Goal: Task Accomplishment & Management: Use online tool/utility

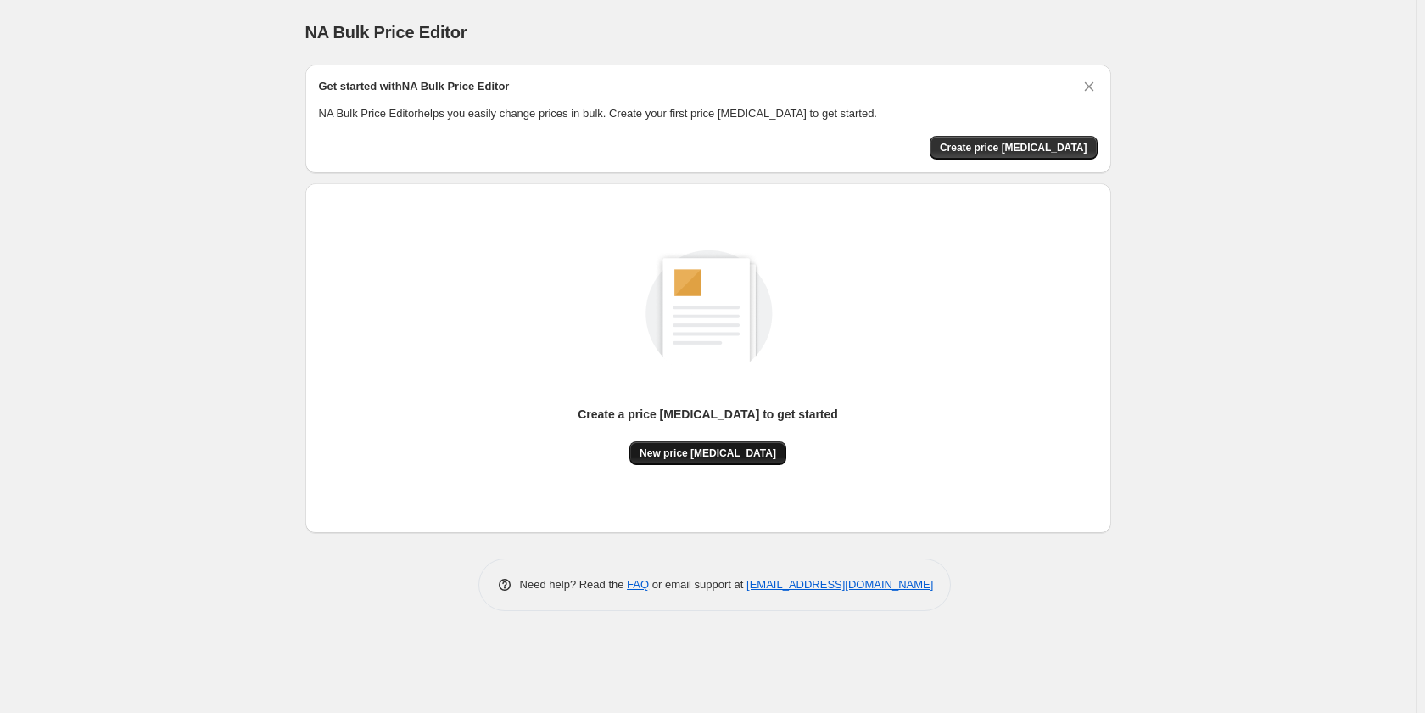
click at [733, 455] on span "New price change job" at bounding box center [708, 453] width 137 height 14
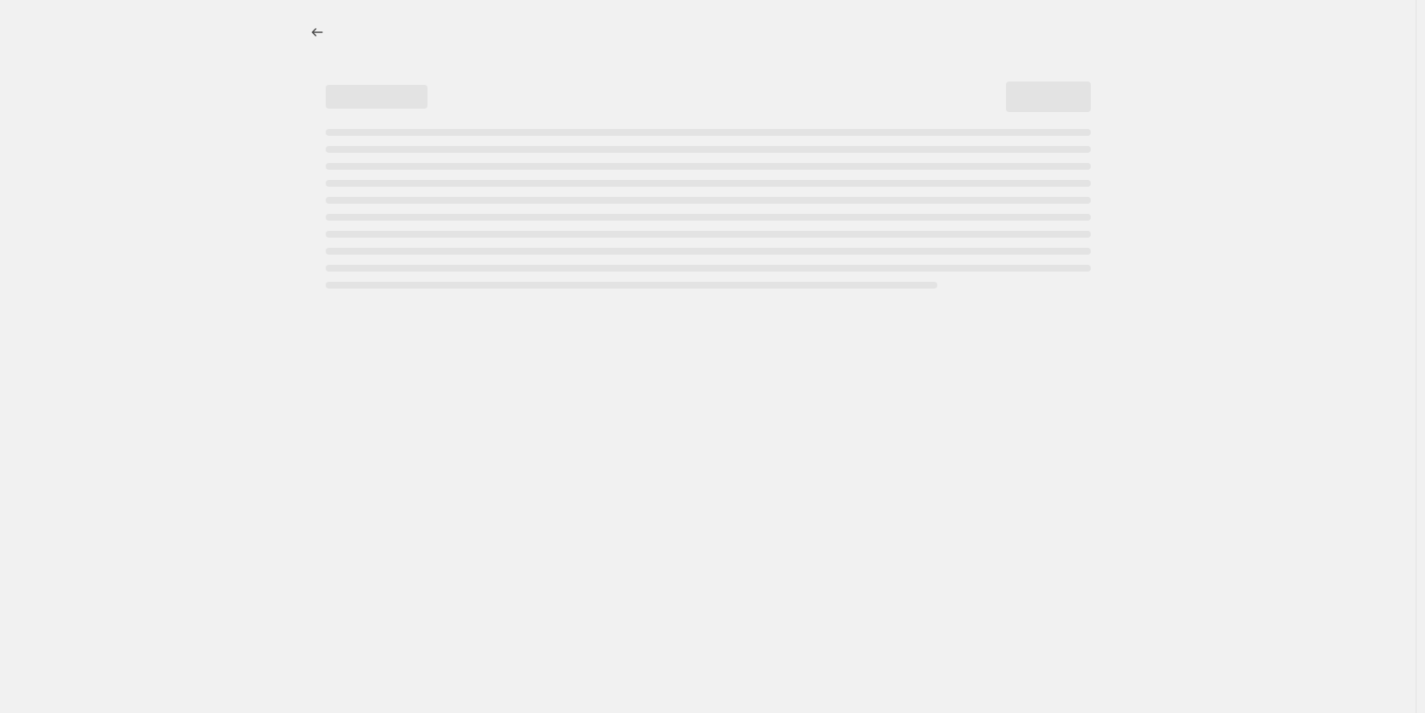
select select "percentage"
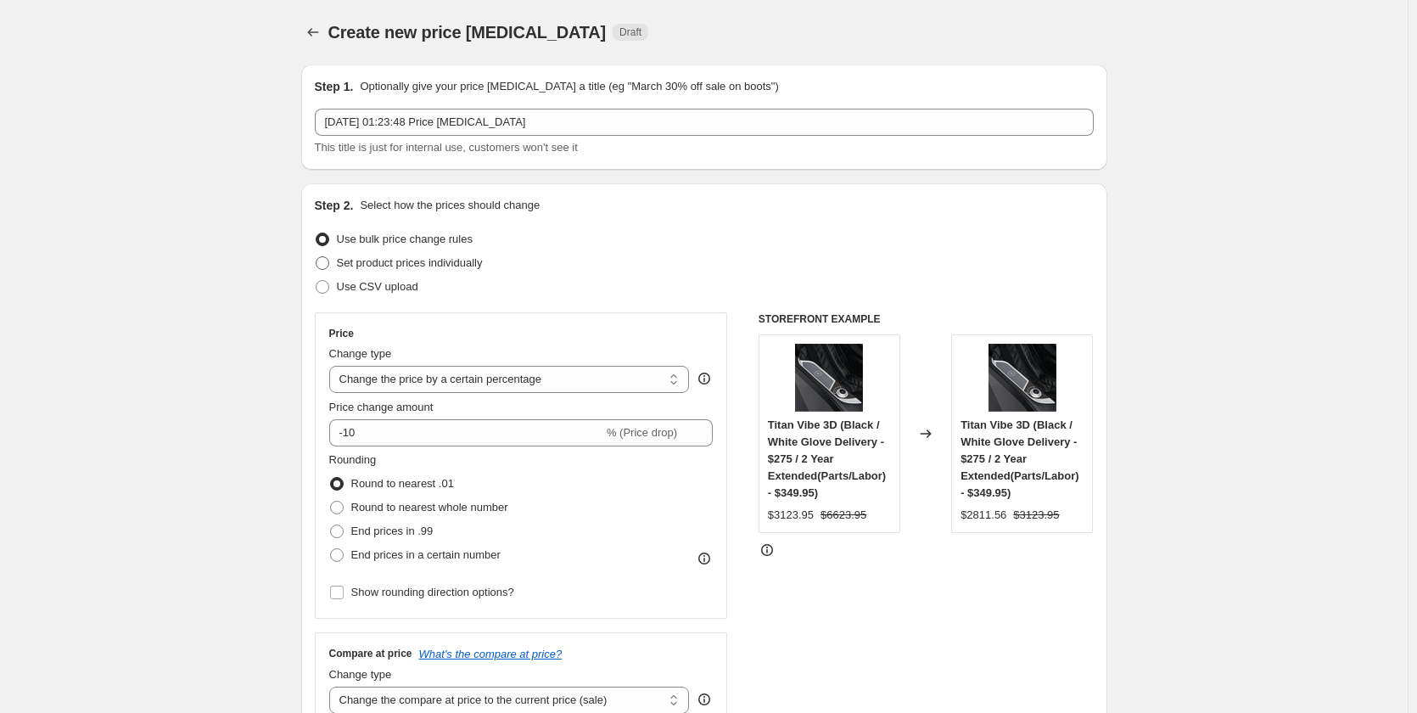
click at [368, 265] on span "Set product prices individually" at bounding box center [410, 262] width 146 height 13
click at [316, 257] on input "Set product prices individually" at bounding box center [316, 256] width 1 height 1
radio input "true"
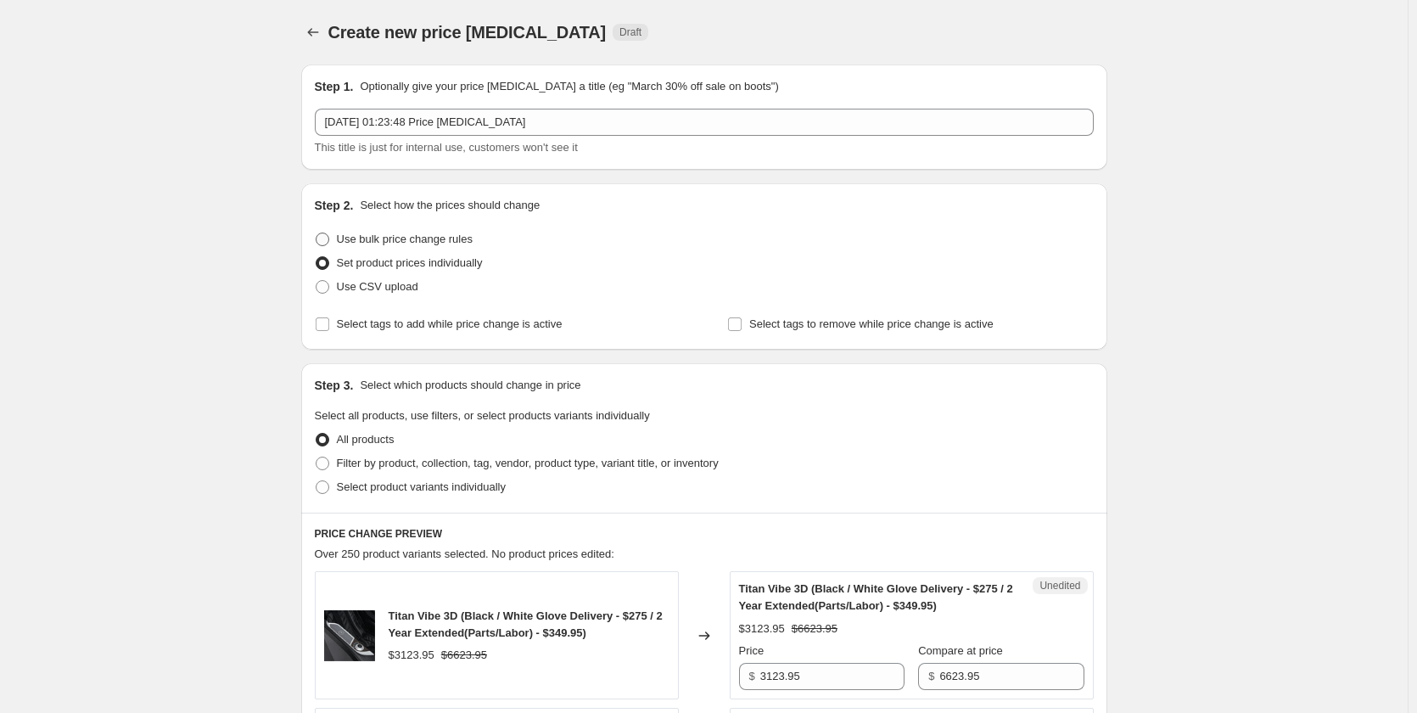
click at [380, 239] on span "Use bulk price change rules" at bounding box center [405, 238] width 136 height 13
click at [316, 233] on input "Use bulk price change rules" at bounding box center [316, 232] width 1 height 1
radio input "true"
select select "percentage"
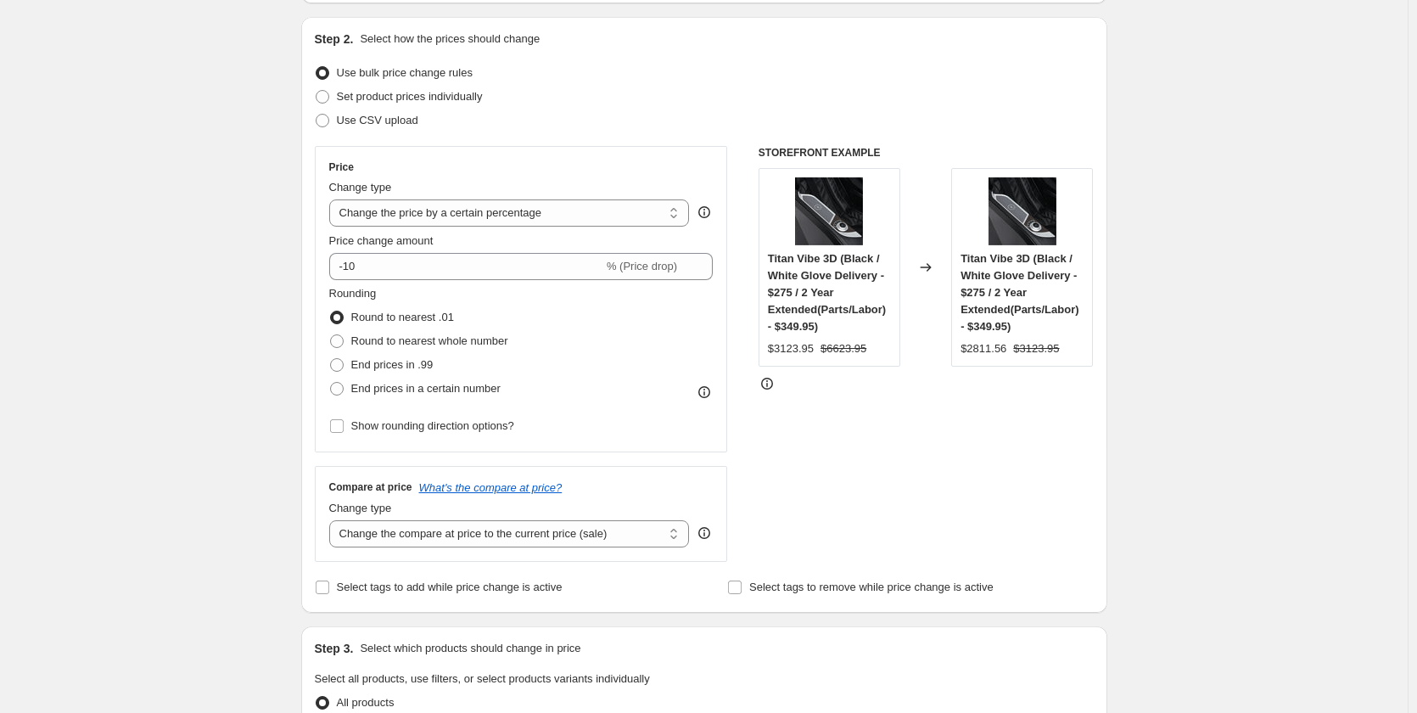
scroll to position [170, 0]
click at [638, 210] on select "Change the price to a certain amount Change the price by a certain amount Chang…" at bounding box center [509, 209] width 361 height 27
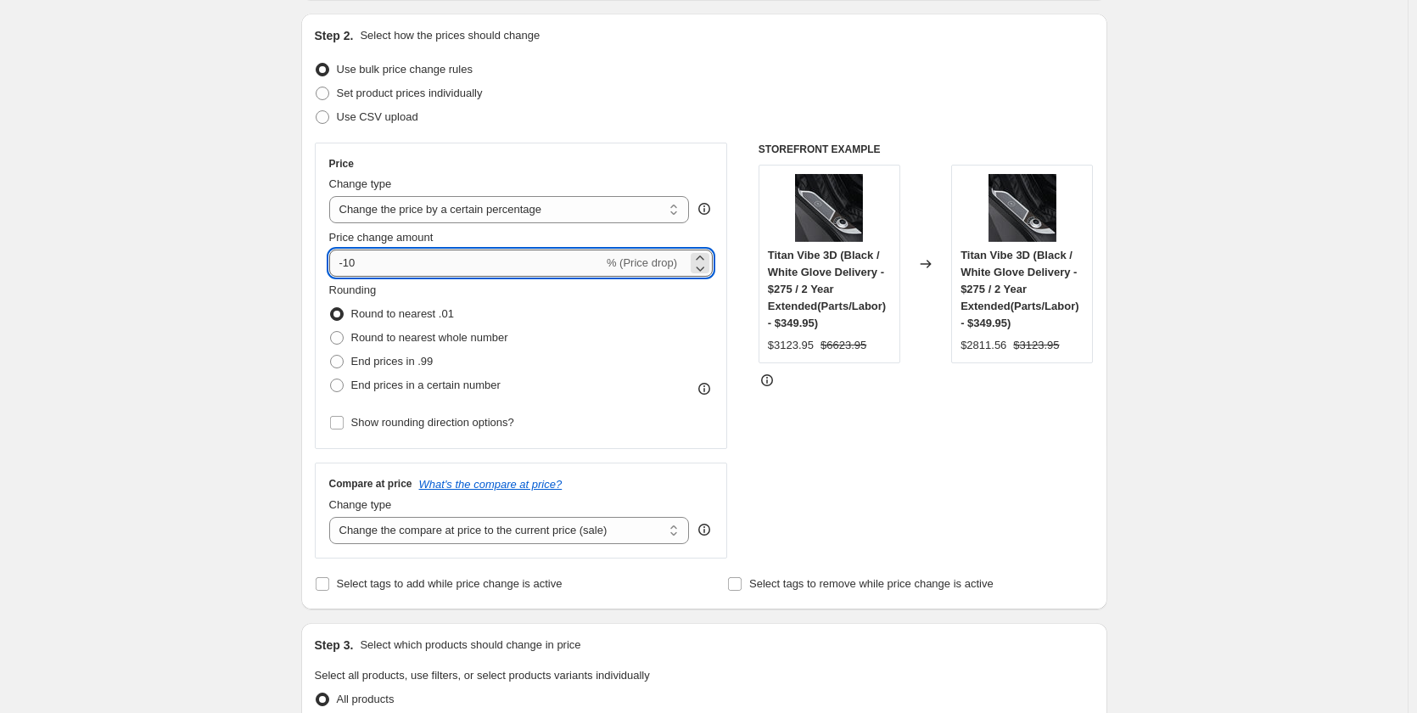
click at [417, 255] on input "-10" at bounding box center [466, 262] width 274 height 27
type input "-50"
click at [204, 324] on div "Create new price change job. This page is ready Create new price change job Dra…" at bounding box center [704, 691] width 1408 height 1723
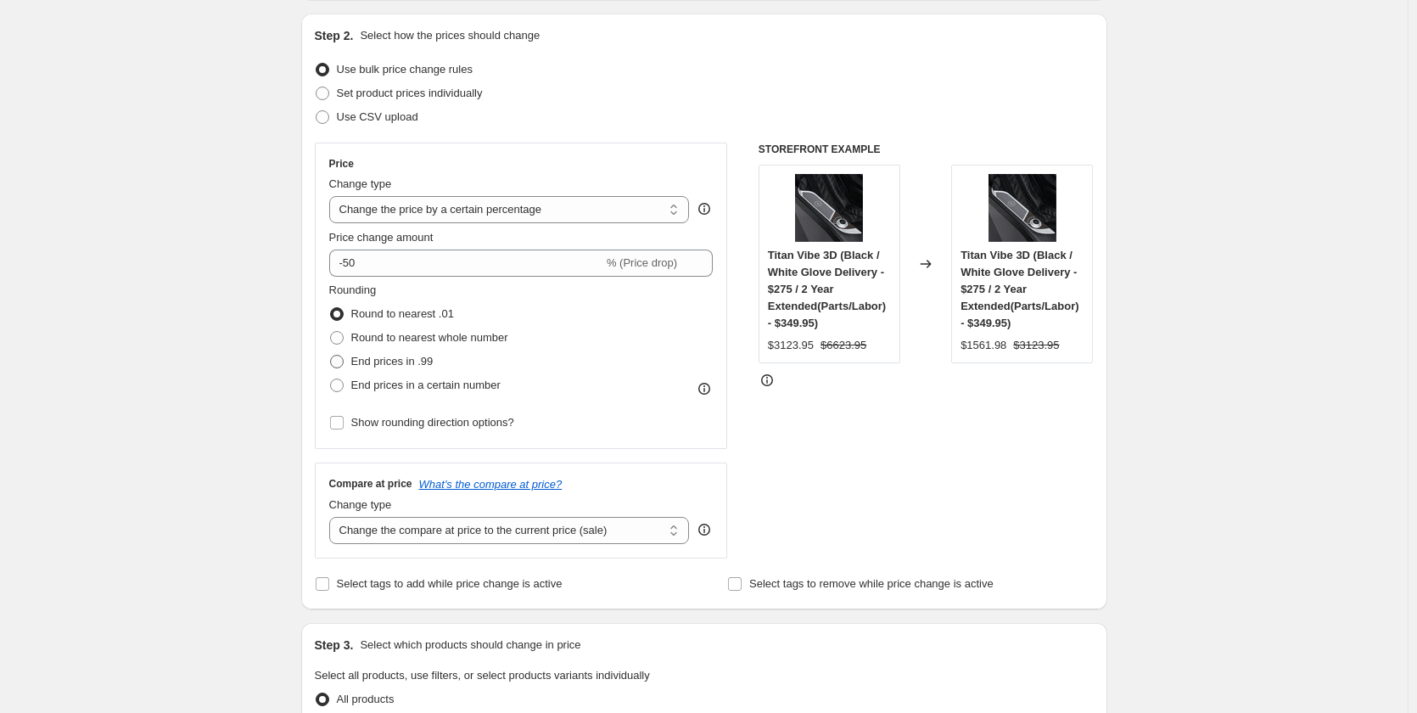
click at [412, 366] on span "End prices in .99" at bounding box center [392, 361] width 82 height 13
click at [331, 356] on input "End prices in .99" at bounding box center [330, 355] width 1 height 1
radio input "true"
click at [381, 341] on span "Round to nearest whole number" at bounding box center [429, 337] width 157 height 13
click at [331, 332] on input "Round to nearest whole number" at bounding box center [330, 331] width 1 height 1
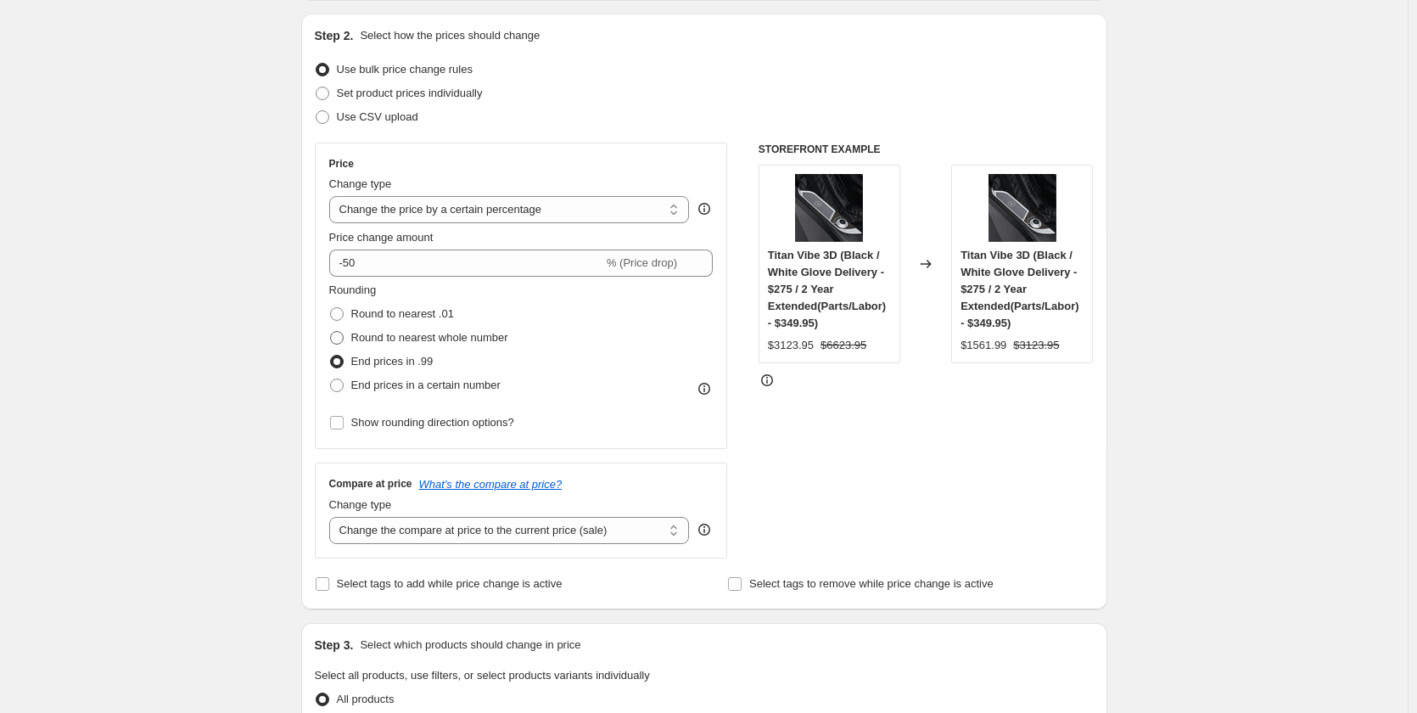
radio input "true"
click at [378, 367] on span "End prices in .99" at bounding box center [392, 361] width 82 height 13
click at [331, 356] on input "End prices in .99" at bounding box center [330, 355] width 1 height 1
radio input "true"
click at [241, 378] on div "Create new price change job. This page is ready Create new price change job Dra…" at bounding box center [704, 691] width 1408 height 1723
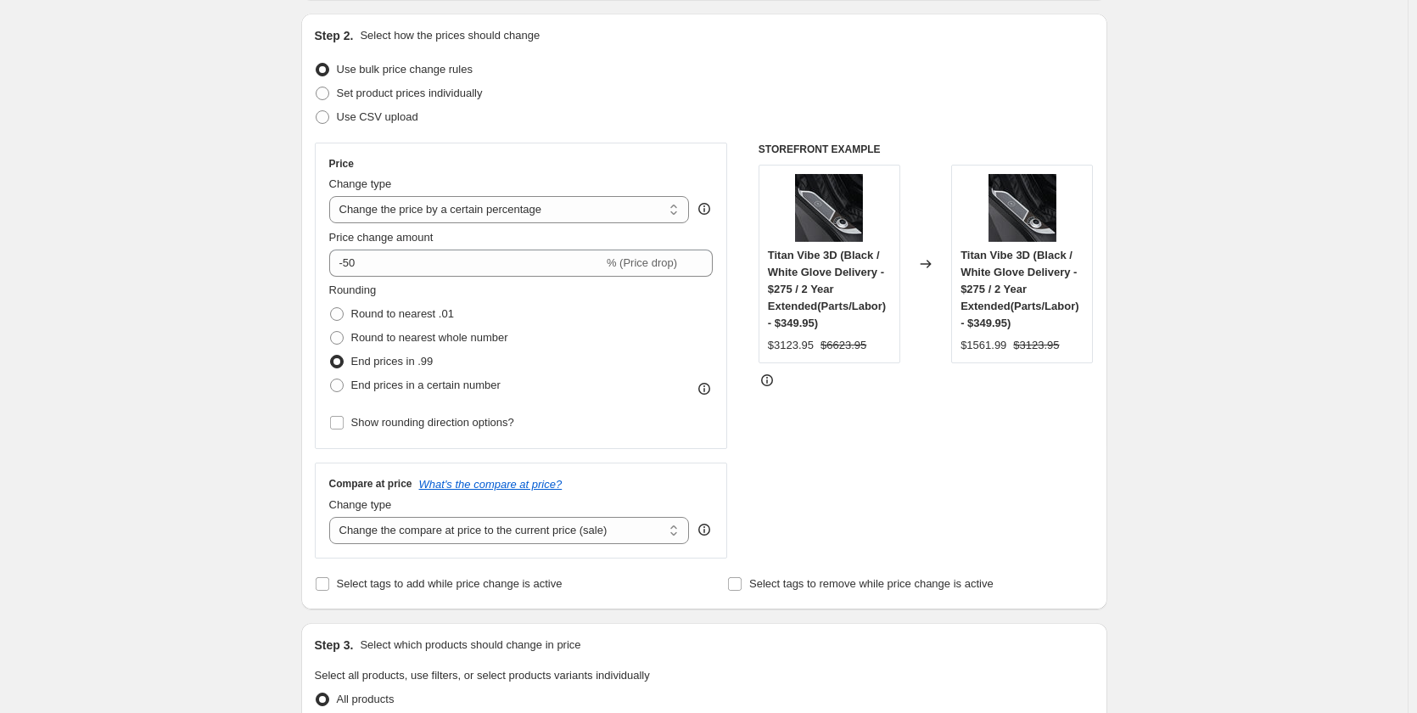
click at [241, 378] on div "Create new price change job. This page is ready Create new price change job Dra…" at bounding box center [704, 691] width 1408 height 1723
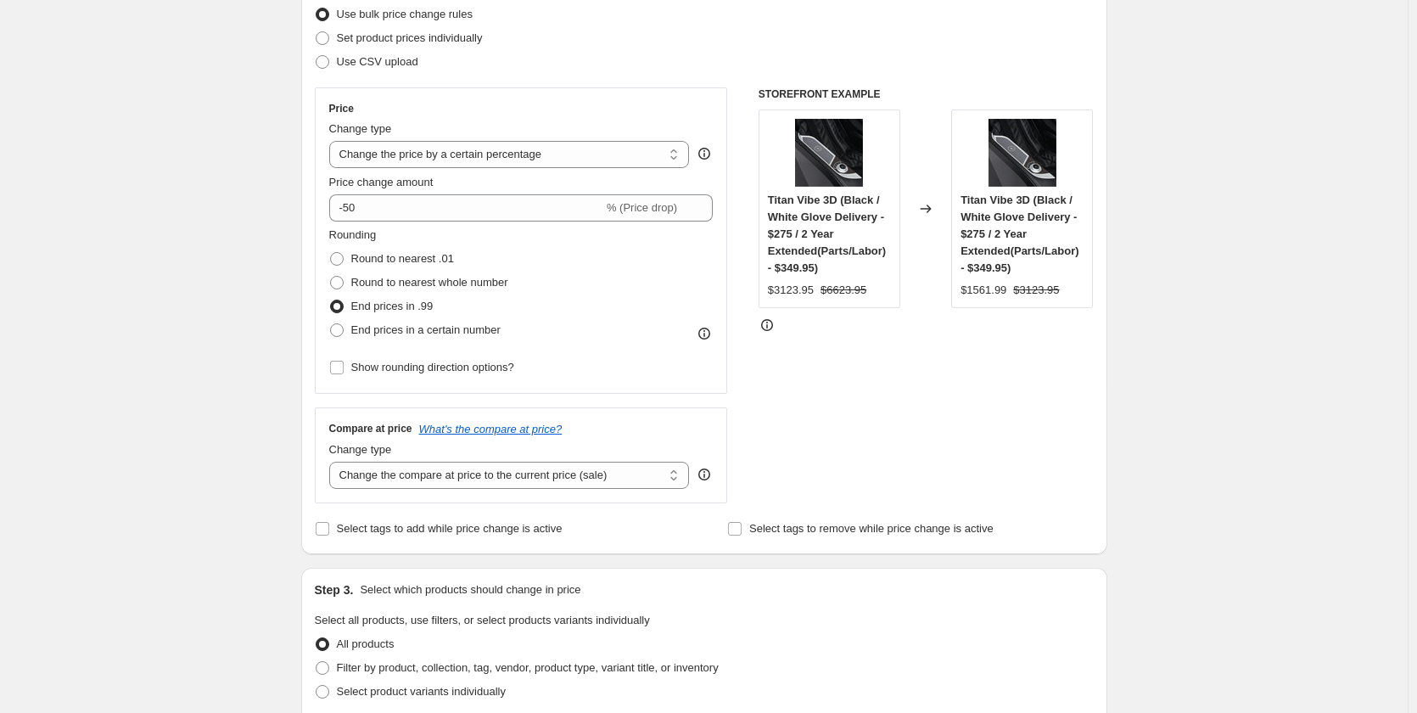
scroll to position [255, 0]
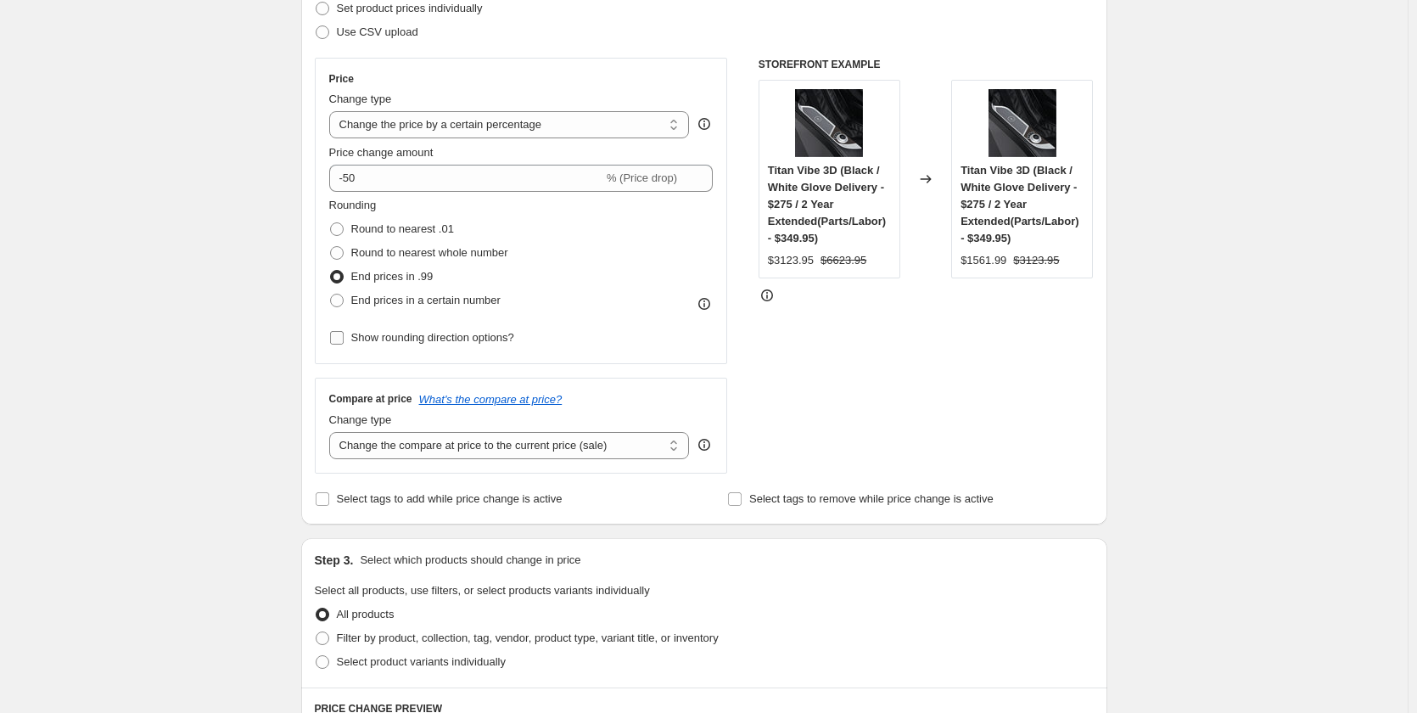
click at [451, 345] on span "Show rounding direction options?" at bounding box center [432, 337] width 163 height 17
click at [344, 344] on input "Show rounding direction options?" at bounding box center [337, 338] width 14 height 14
click at [451, 345] on span "Show rounding direction options?" at bounding box center [432, 337] width 163 height 17
click at [344, 344] on input "Show rounding direction options?" at bounding box center [337, 338] width 14 height 14
click at [383, 344] on span "Show rounding direction options?" at bounding box center [432, 337] width 163 height 13
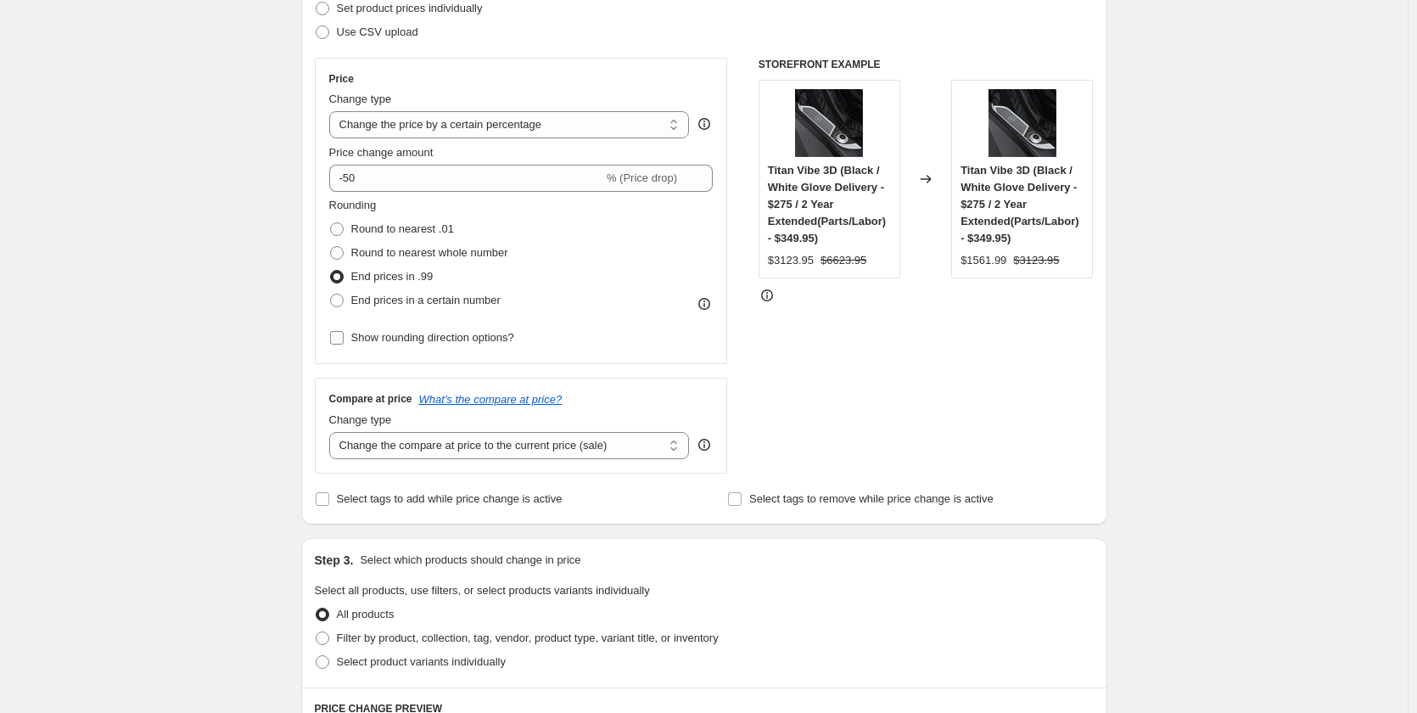
click at [344, 344] on input "Show rounding direction options?" at bounding box center [337, 338] width 14 height 14
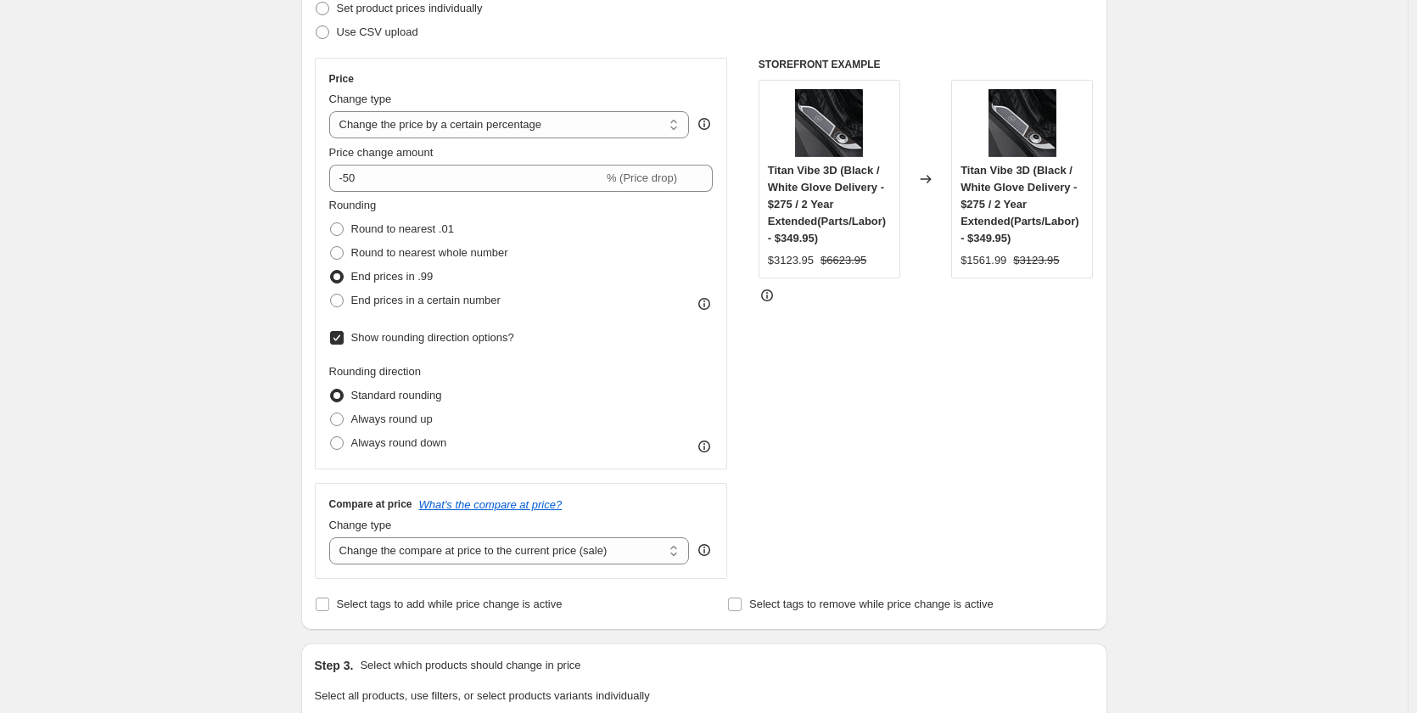
click at [356, 334] on span "Show rounding direction options?" at bounding box center [432, 337] width 163 height 13
click at [344, 334] on input "Show rounding direction options?" at bounding box center [337, 338] width 14 height 14
checkbox input "false"
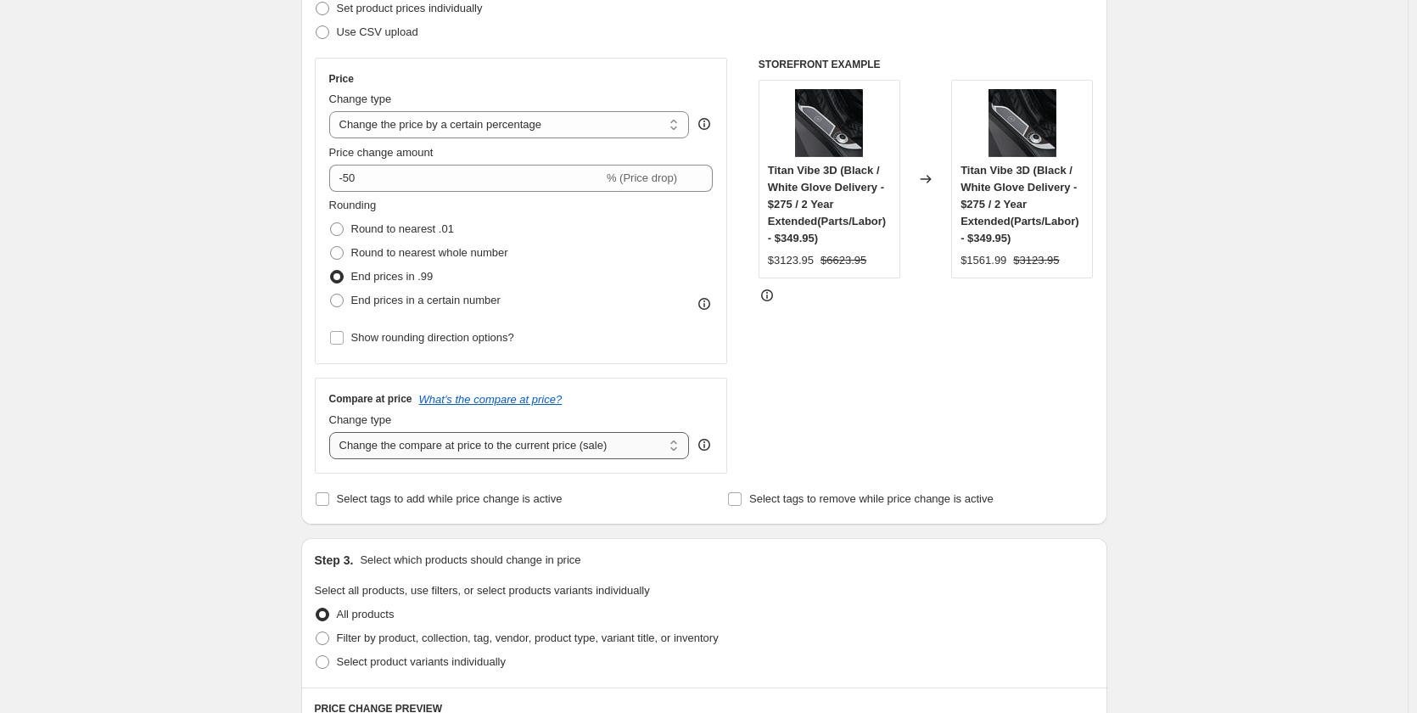
click at [450, 441] on select "Change the compare at price to the current price (sale) Change the compare at p…" at bounding box center [509, 445] width 361 height 27
click at [333, 432] on select "Change the compare at price to the current price (sale) Change the compare at p…" at bounding box center [509, 445] width 361 height 27
click at [496, 445] on select "Change the compare at price to the current price (sale) Change the compare at p…" at bounding box center [509, 445] width 361 height 27
click at [333, 432] on select "Change the compare at price to the current price (sale) Change the compare at p…" at bounding box center [509, 445] width 361 height 27
click at [547, 443] on select "Change the compare at price to the current price (sale) Change the compare at p…" at bounding box center [509, 445] width 361 height 27
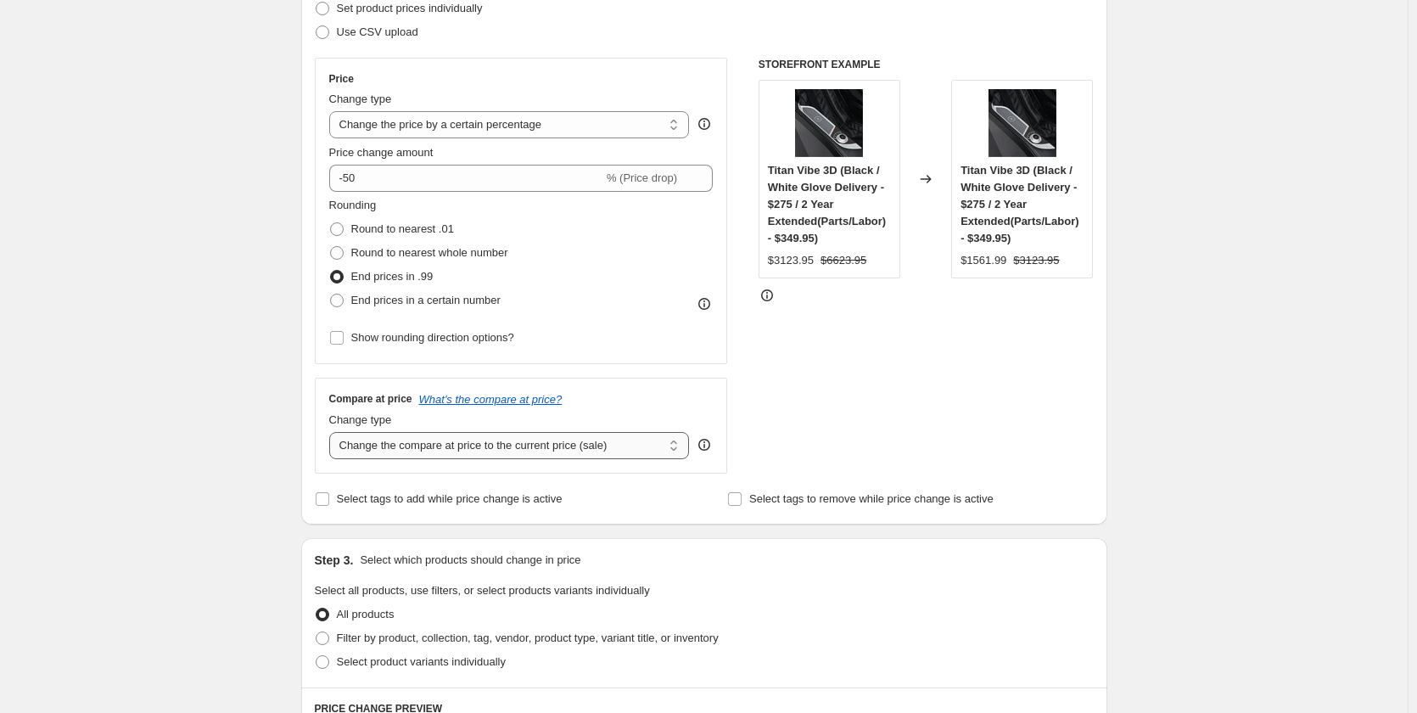
select select "remove"
click at [333, 432] on select "Change the compare at price to the current price (sale) Change the compare at p…" at bounding box center [509, 445] width 361 height 27
click at [235, 368] on div "Create new price change job. This page is ready Create new price change job Dra…" at bounding box center [704, 606] width 1408 height 1723
click at [473, 505] on span "Select tags to add while price change is active" at bounding box center [450, 498] width 226 height 13
click at [329, 506] on input "Select tags to add while price change is active" at bounding box center [323, 499] width 14 height 14
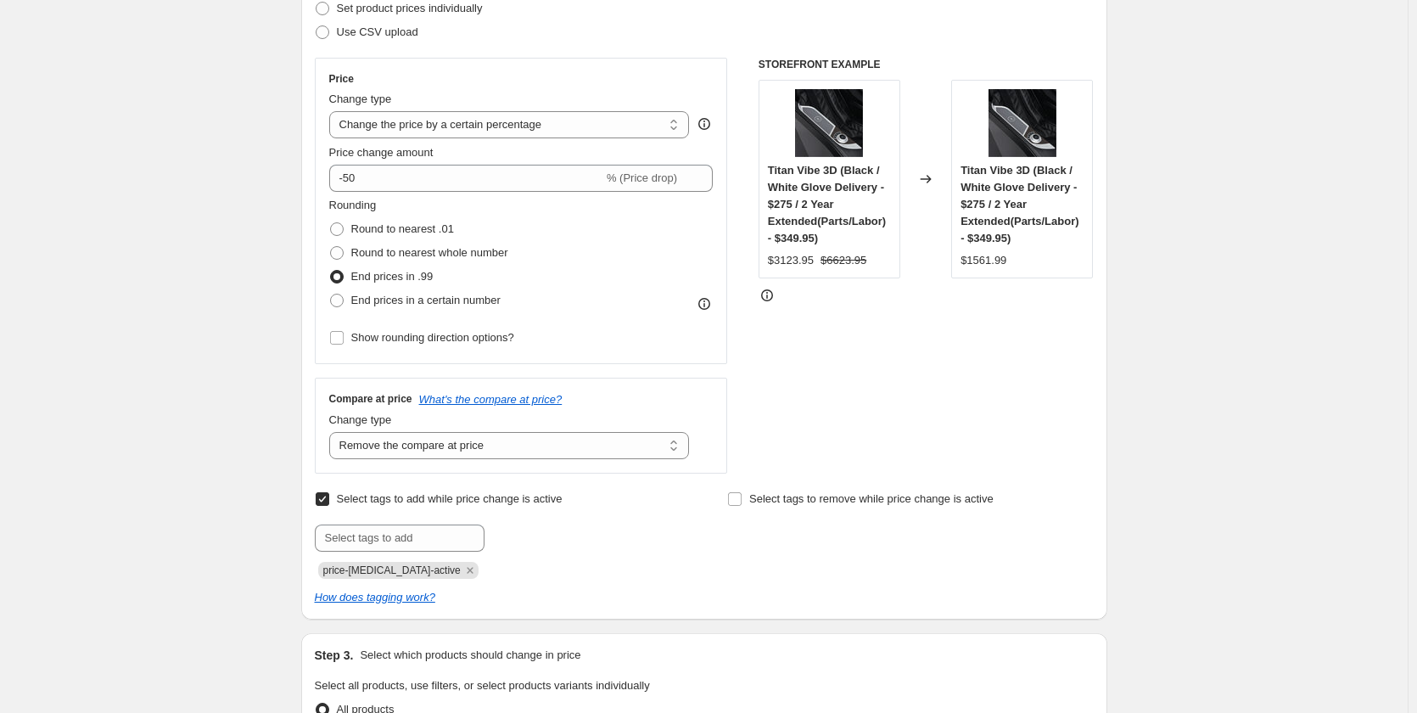
click at [327, 501] on input "Select tags to add while price change is active" at bounding box center [323, 499] width 14 height 14
checkbox input "false"
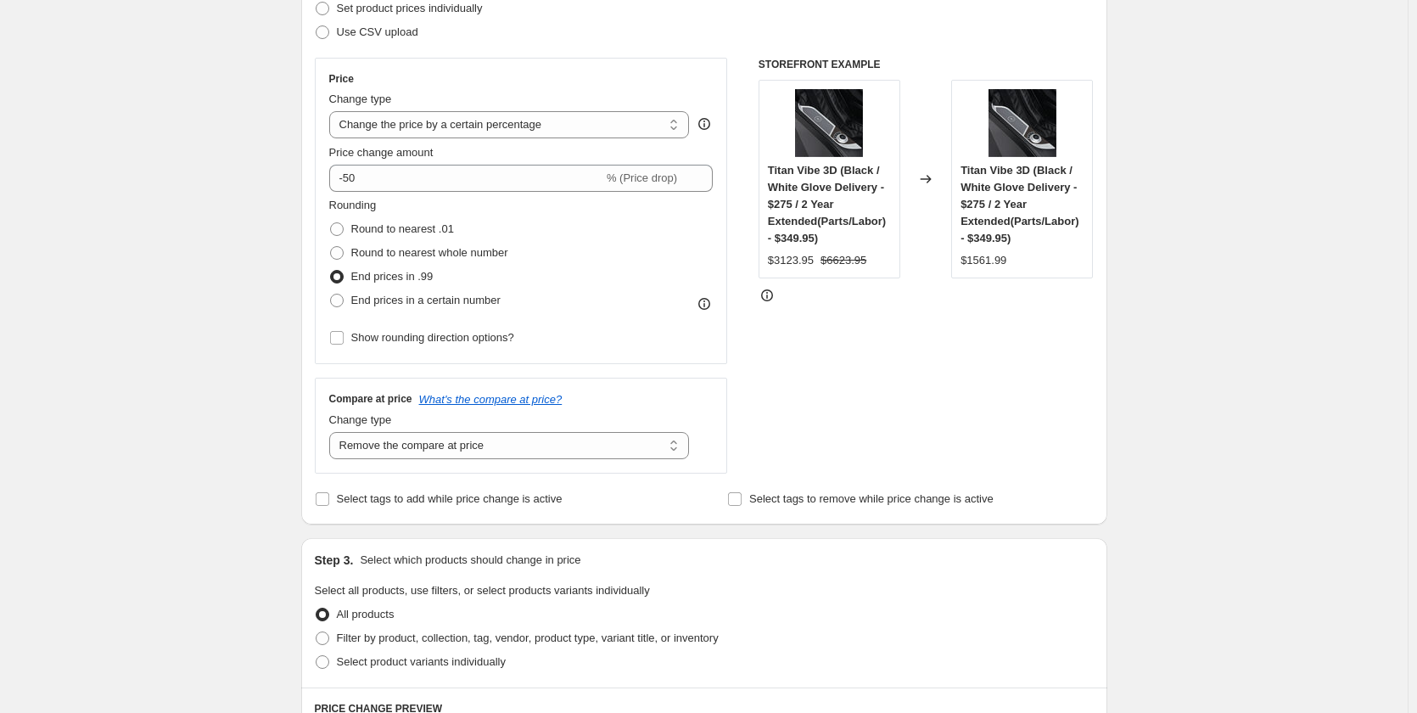
click at [226, 363] on div "Create new price change job. This page is ready Create new price change job Dra…" at bounding box center [704, 606] width 1408 height 1723
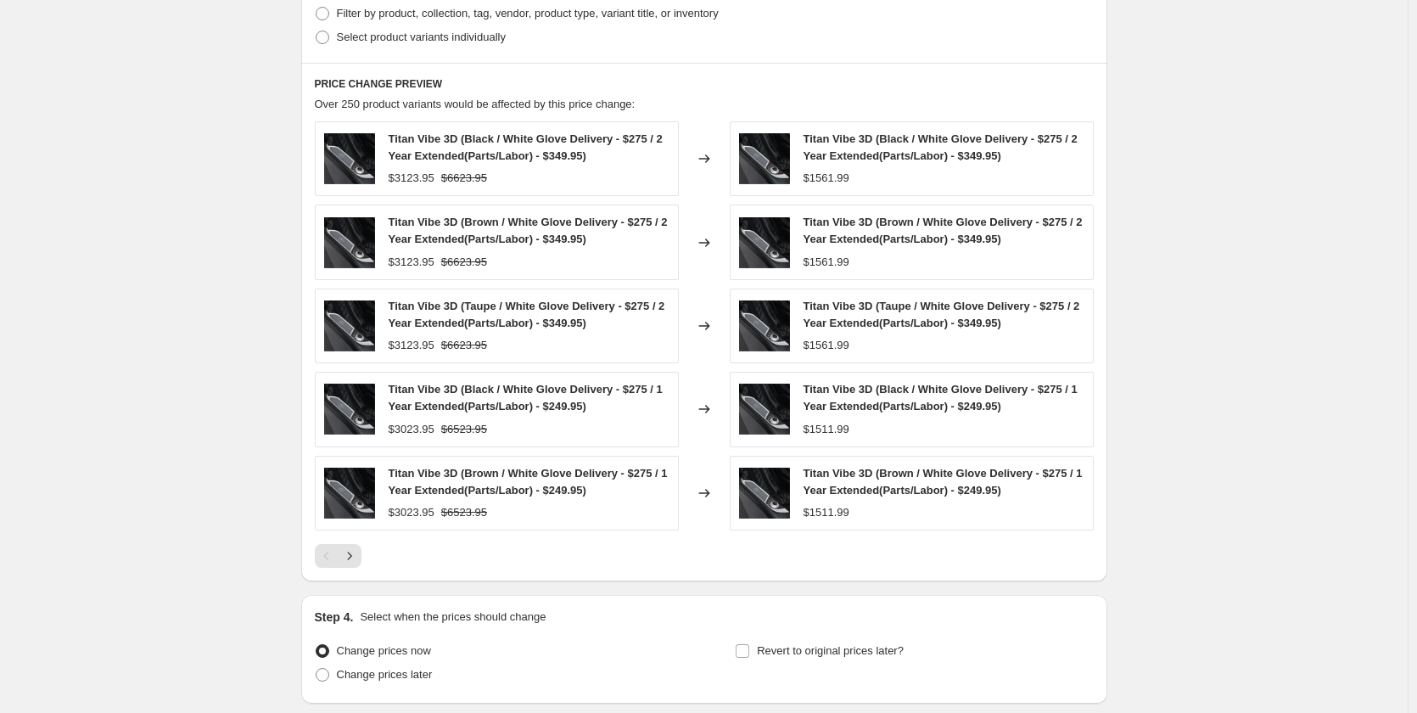
scroll to position [1011, 0]
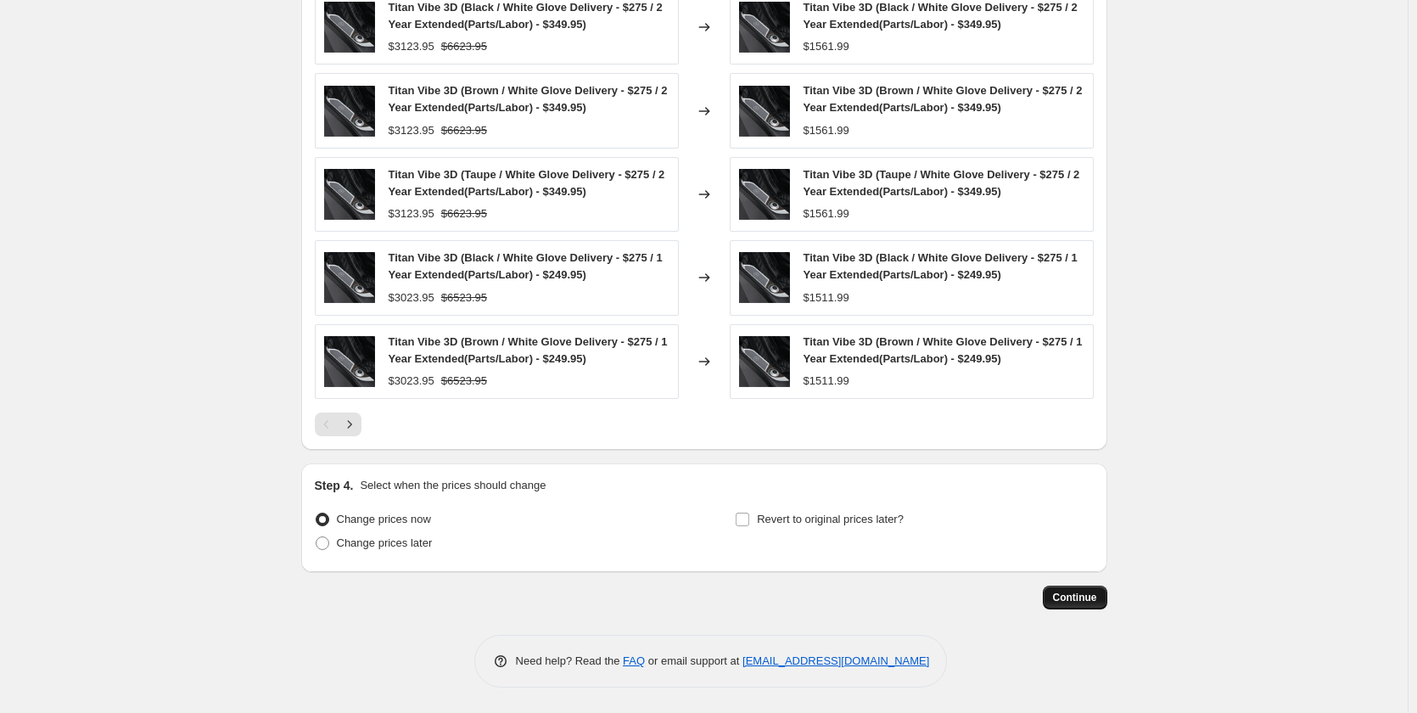
click at [1082, 602] on span "Continue" at bounding box center [1075, 598] width 44 height 14
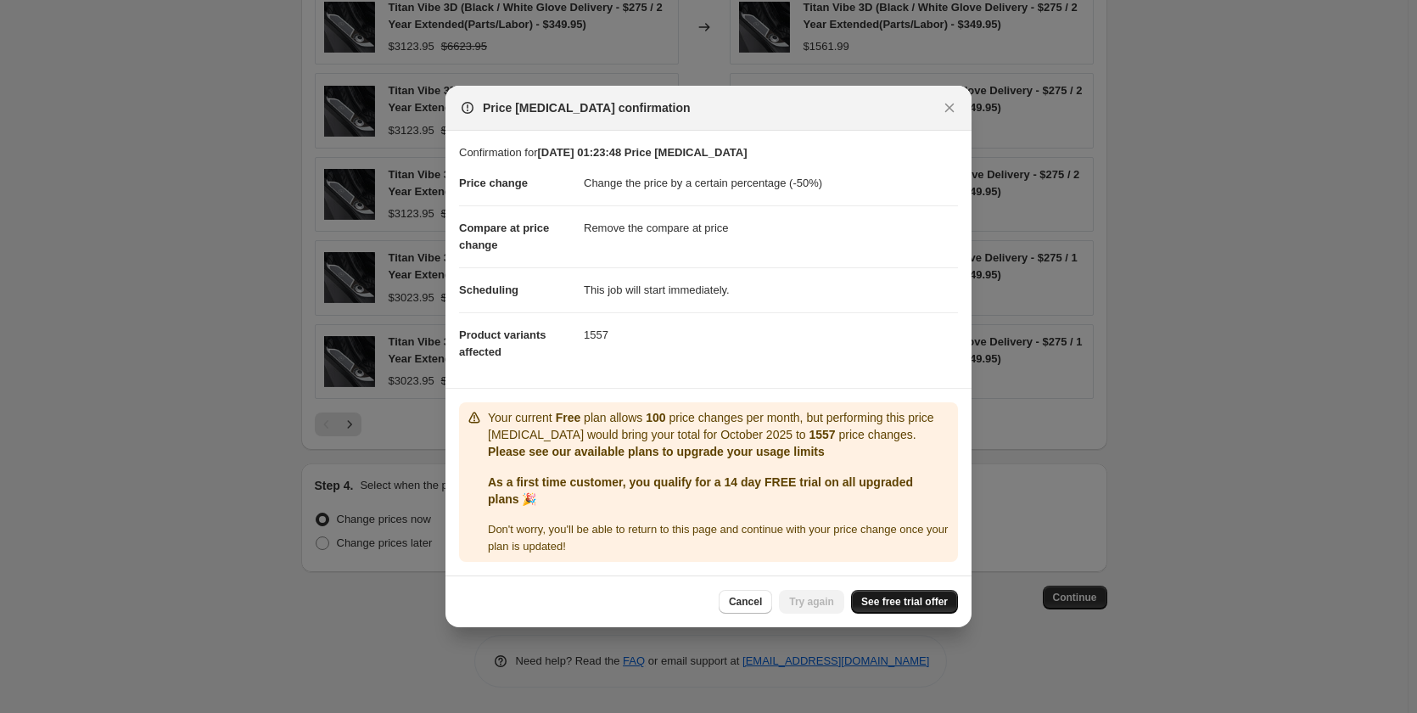
click at [894, 603] on span "See free trial offer" at bounding box center [904, 602] width 87 height 14
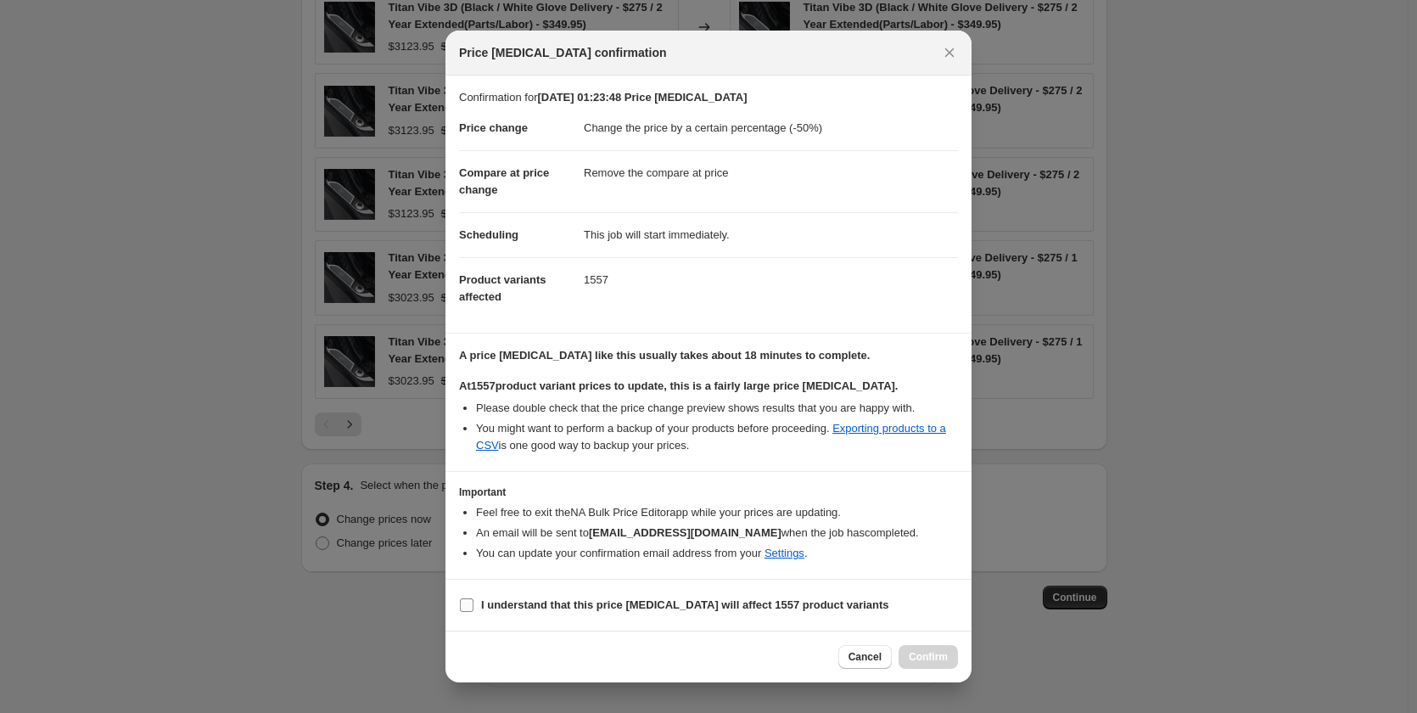
click at [485, 602] on b "I understand that this price change job will affect 1557 product variants" at bounding box center [685, 604] width 408 height 13
click at [473, 602] on input "I understand that this price change job will affect 1557 product variants" at bounding box center [467, 605] width 14 height 14
checkbox input "true"
click at [943, 654] on span "Confirm" at bounding box center [928, 657] width 39 height 14
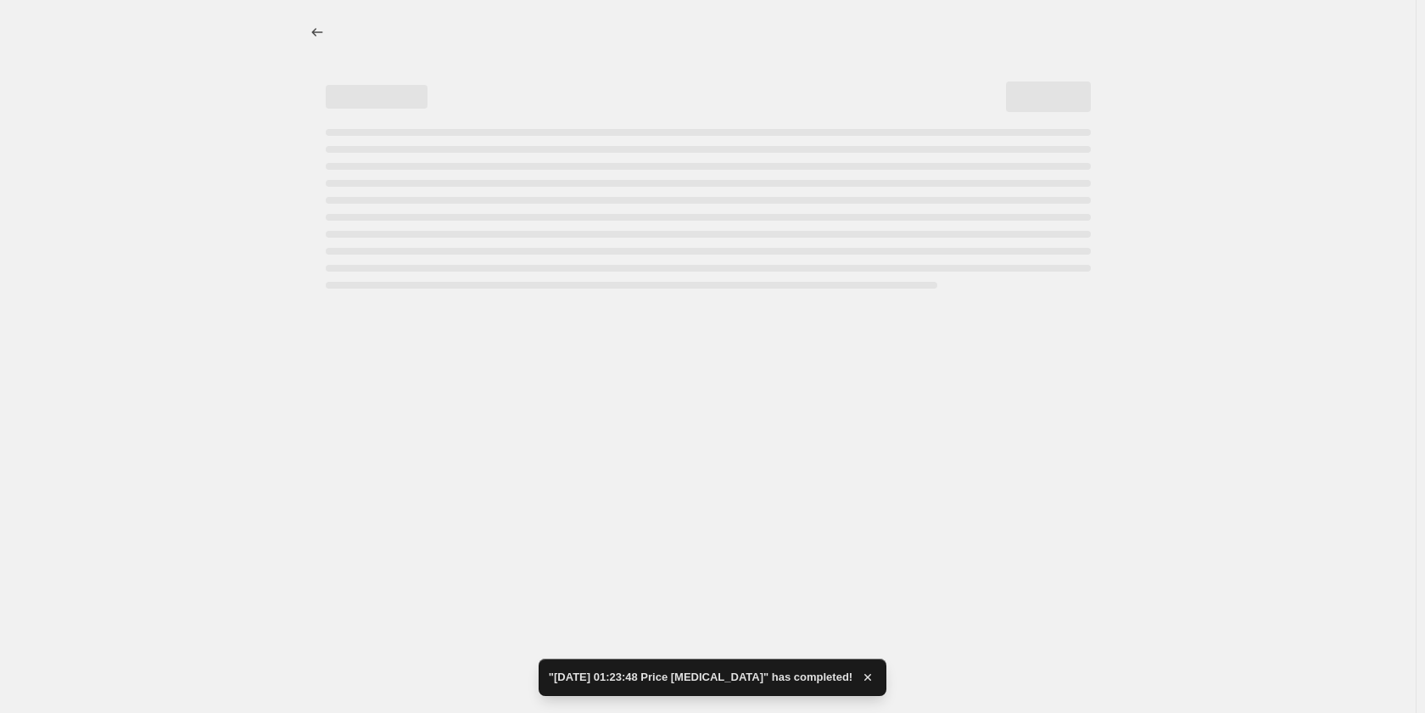
select select "percentage"
select select "remove"
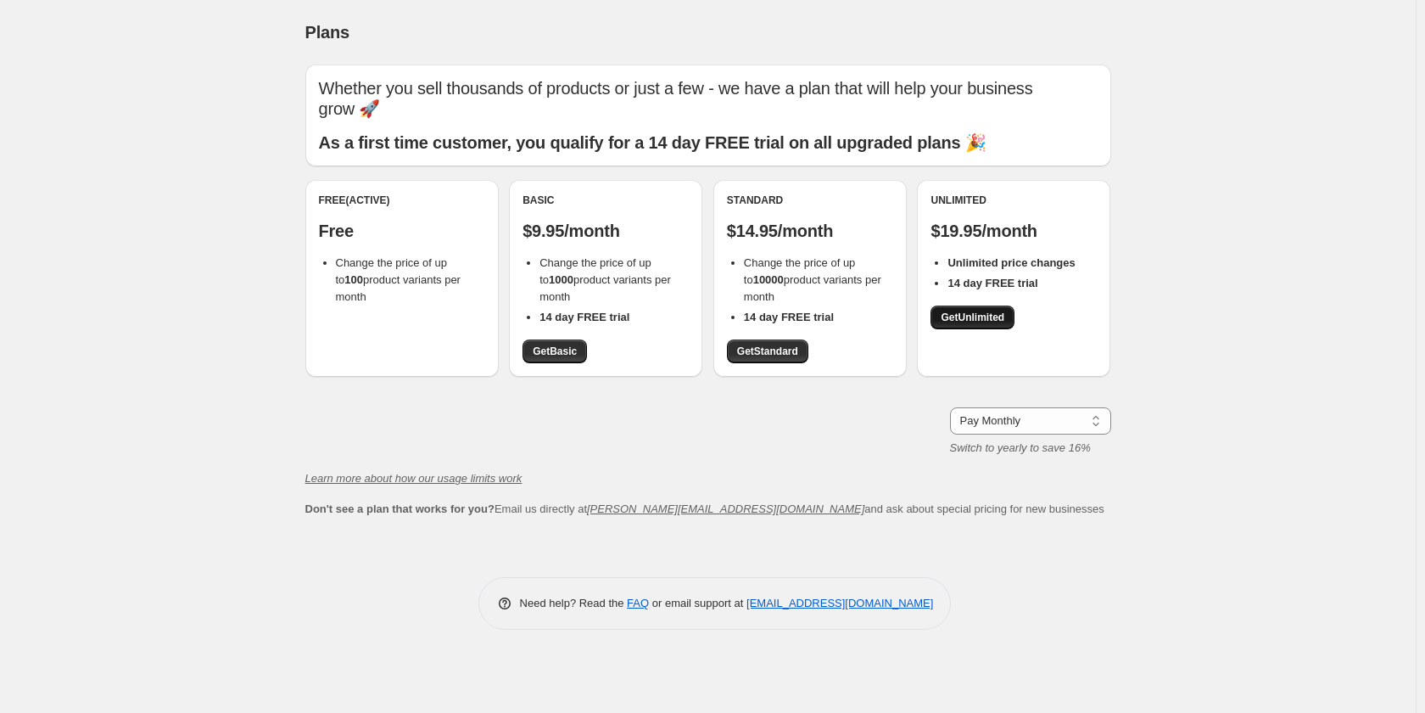
click at [997, 323] on span "Get Unlimited" at bounding box center [973, 318] width 64 height 14
